Goal: Find specific page/section: Find specific page/section

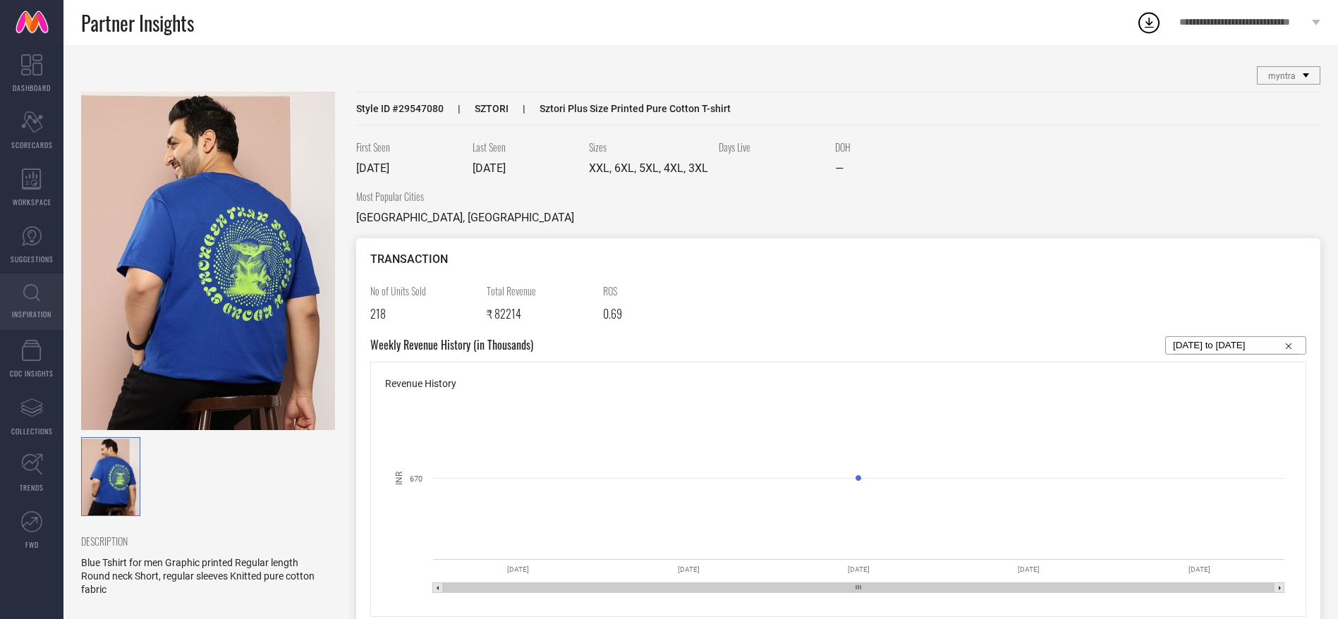
click at [32, 315] on span "INSPIRATION" at bounding box center [32, 314] width 40 height 11
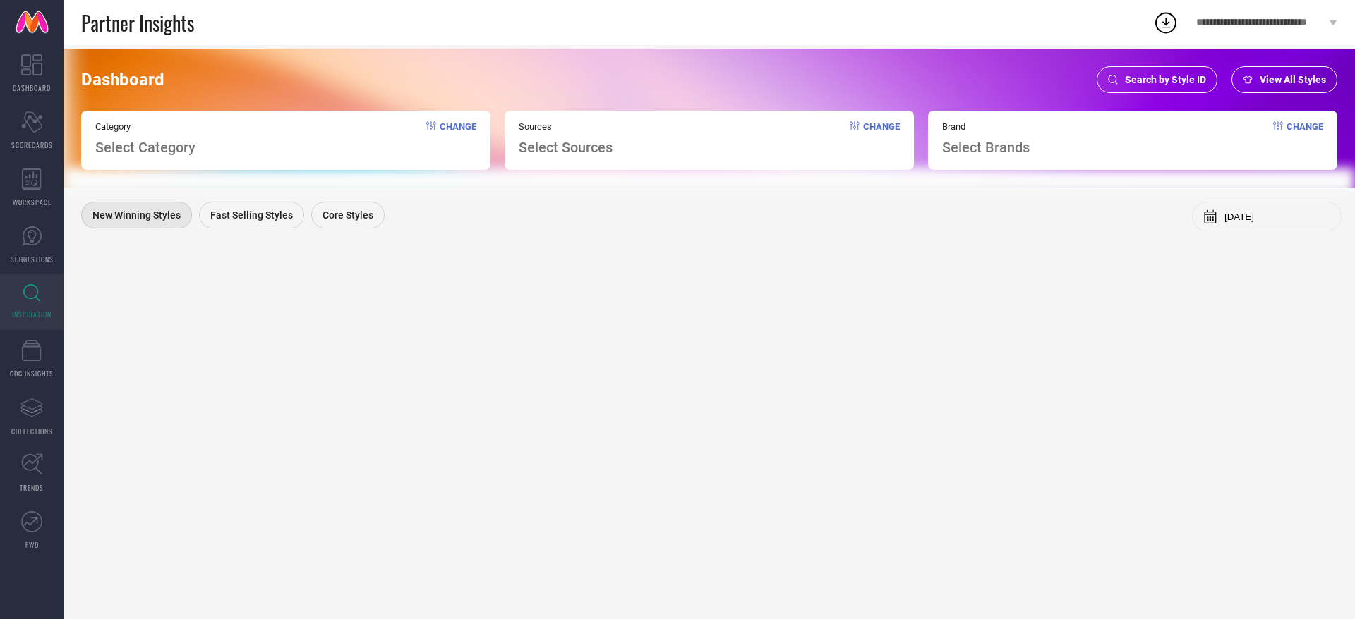
click at [1164, 83] on span "Search by Style ID" at bounding box center [1165, 79] width 81 height 11
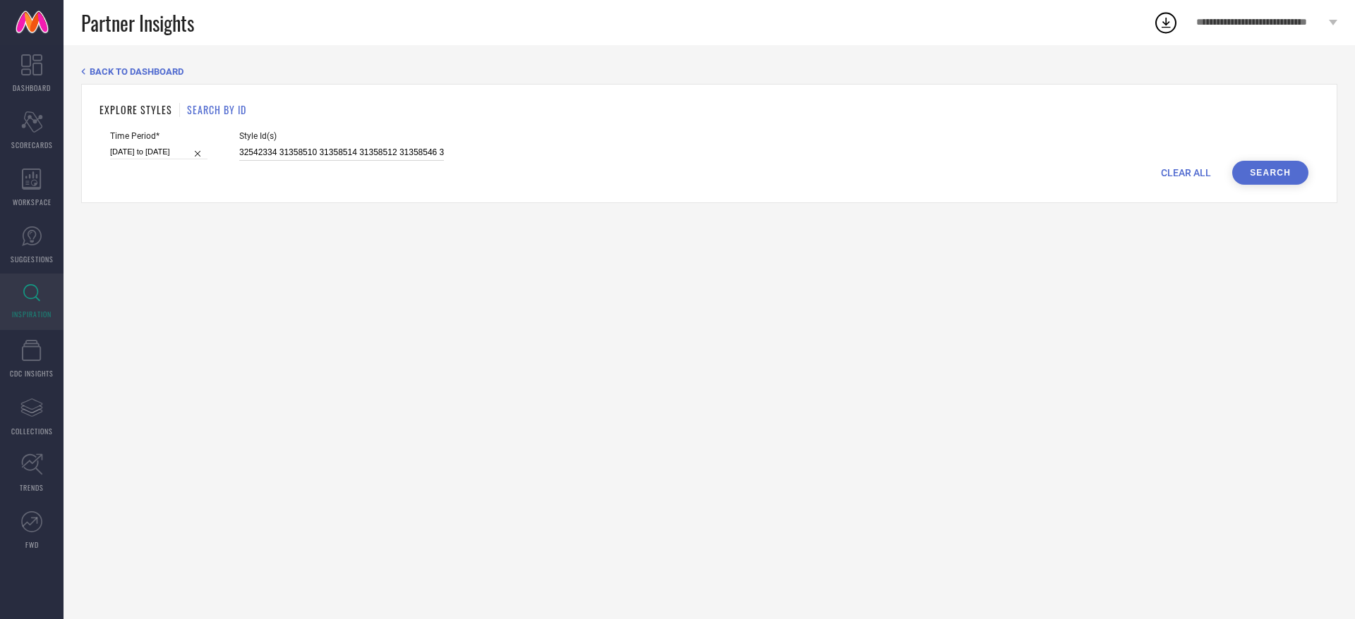
click at [404, 152] on input "32542334 31358510 31358514 31358512 31358546 31358519 17287862 32542369 3254232…" at bounding box center [341, 153] width 205 height 16
paste input "608790"
type input "36087903"
click at [1253, 171] on button "Search" at bounding box center [1270, 173] width 76 height 24
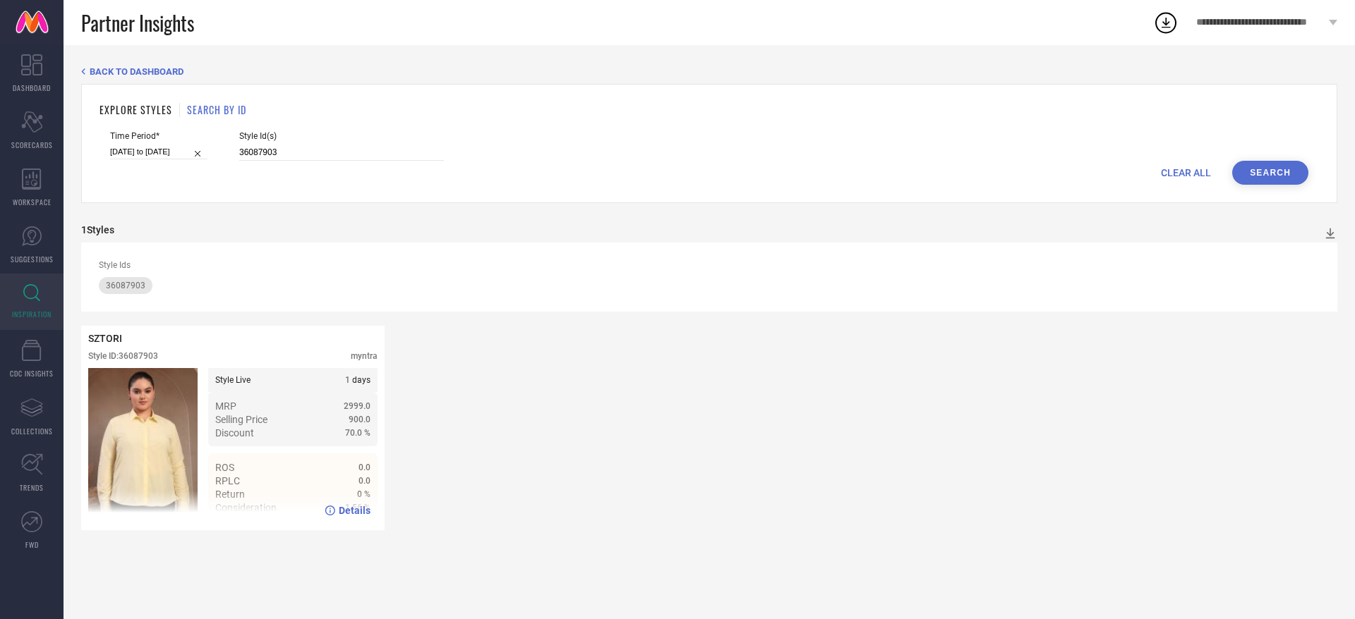
click at [346, 516] on span "Details" at bounding box center [355, 510] width 32 height 11
